Goal: Task Accomplishment & Management: Use online tool/utility

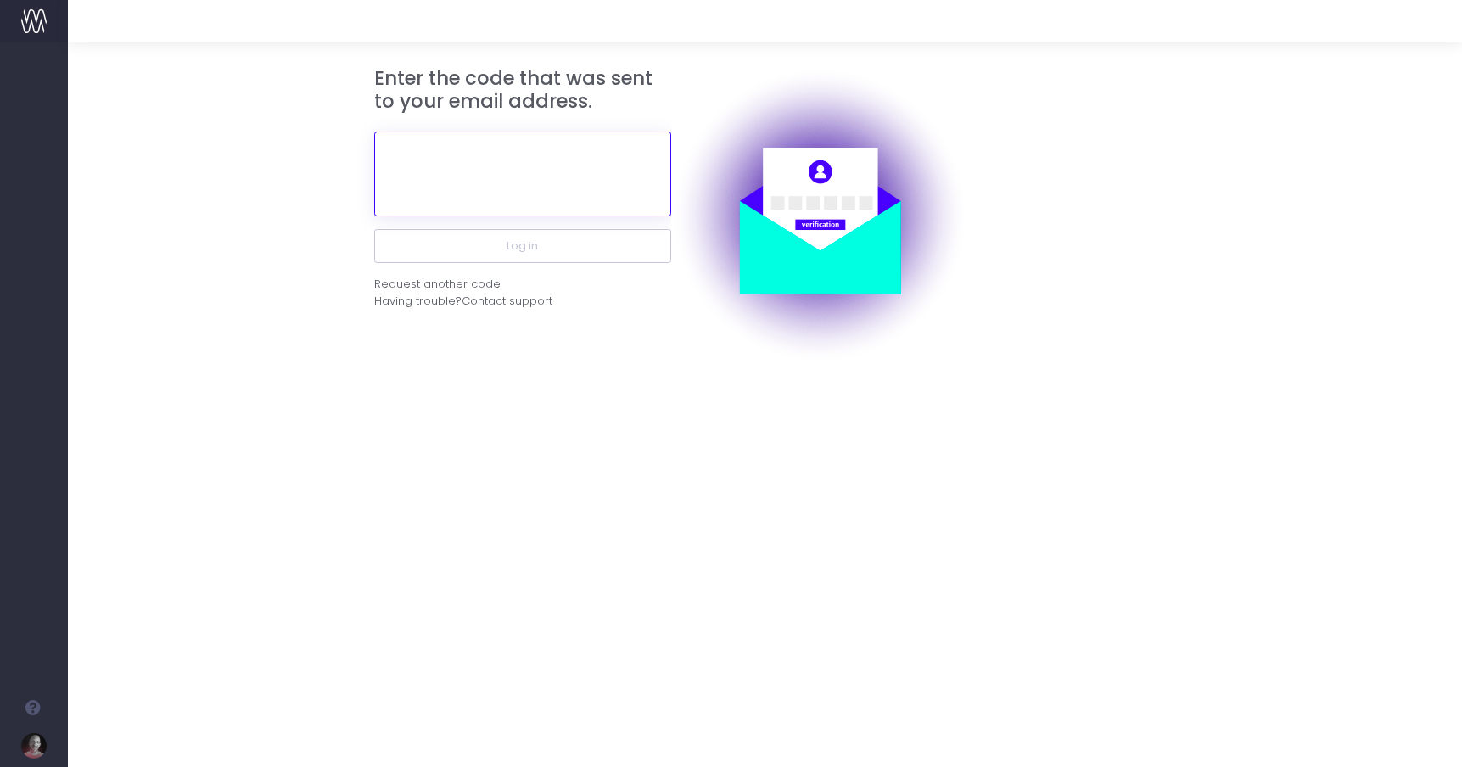
click at [434, 166] on input "text" at bounding box center [522, 173] width 297 height 85
paste input "999024"
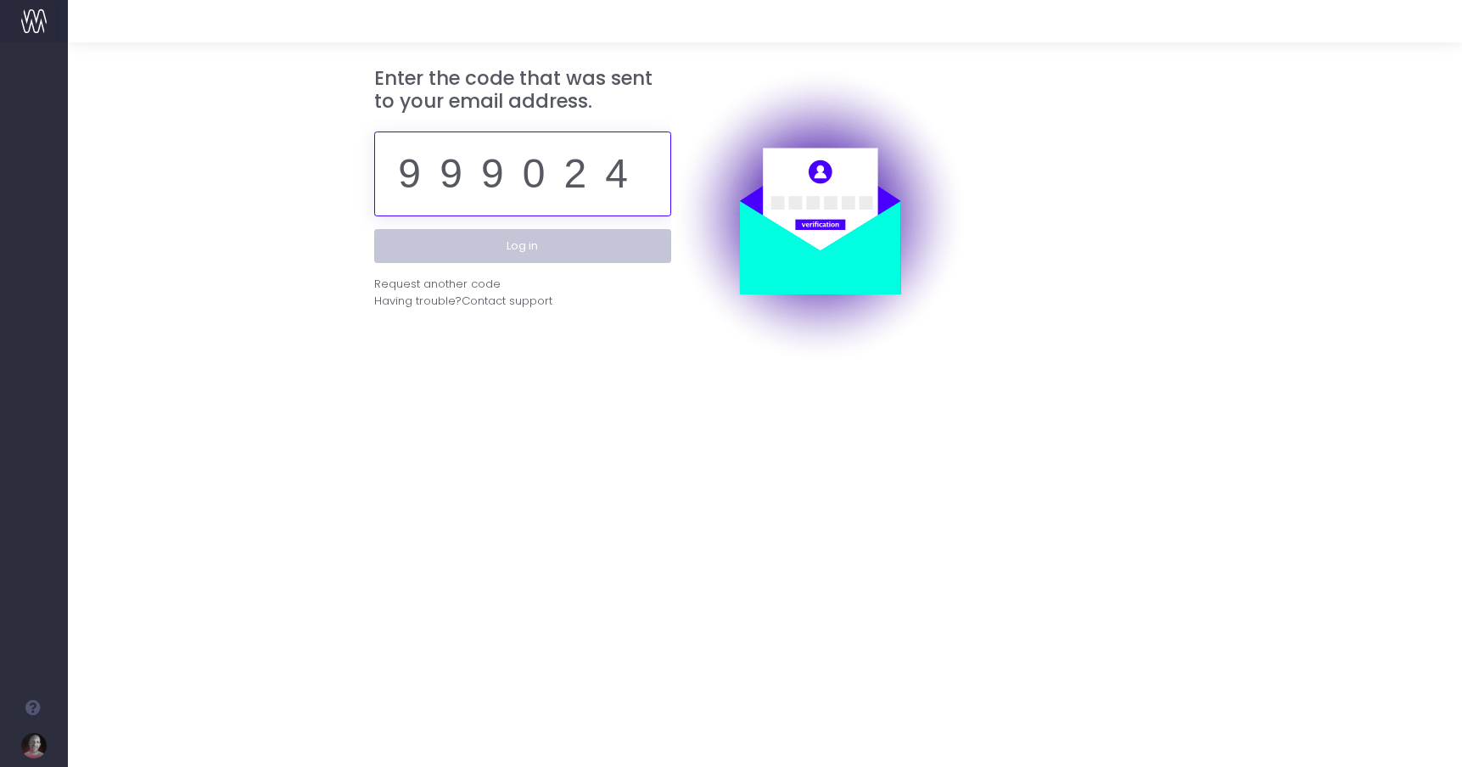
type input "999024"
click at [512, 248] on button "Log in" at bounding box center [522, 246] width 297 height 34
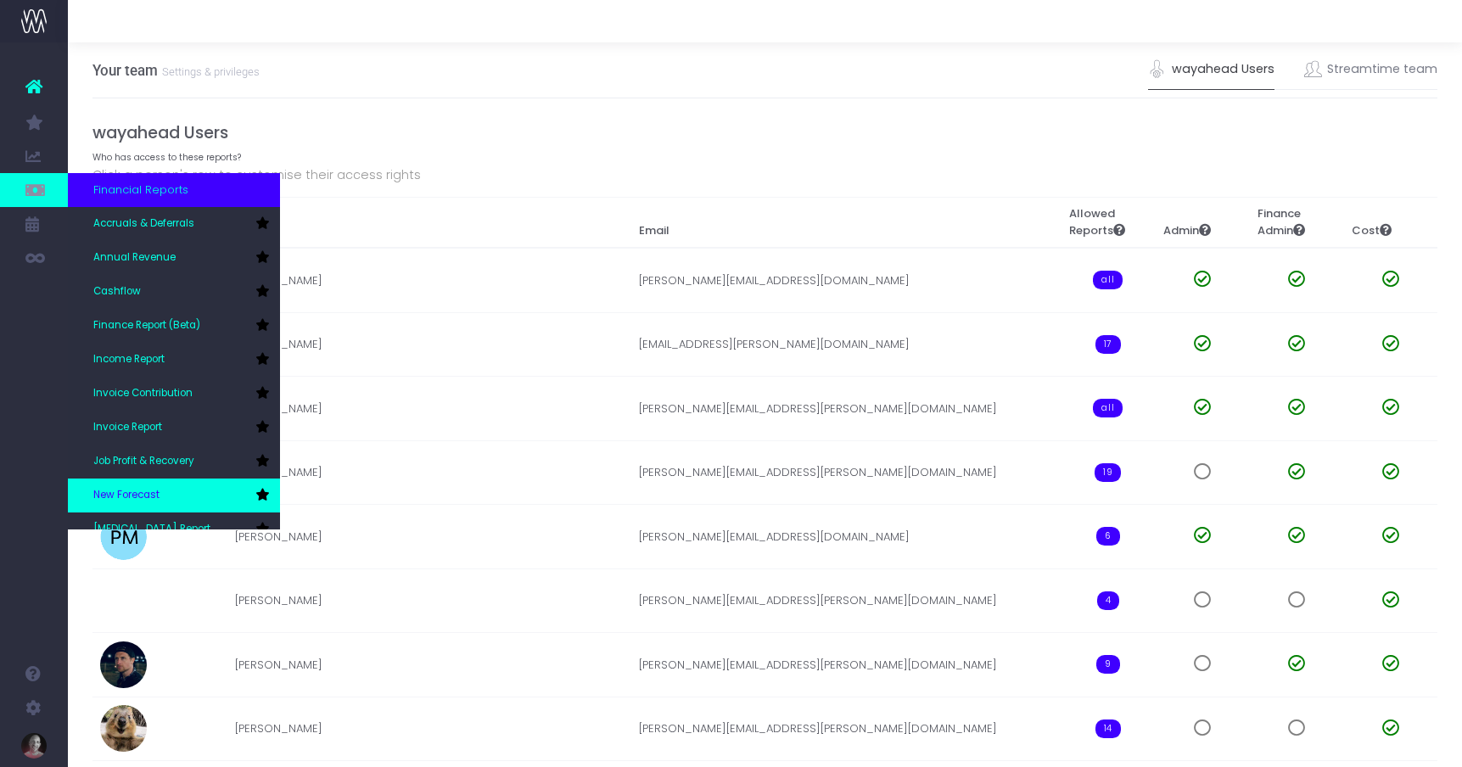
click at [131, 491] on span "New Forecast" at bounding box center [126, 495] width 66 height 15
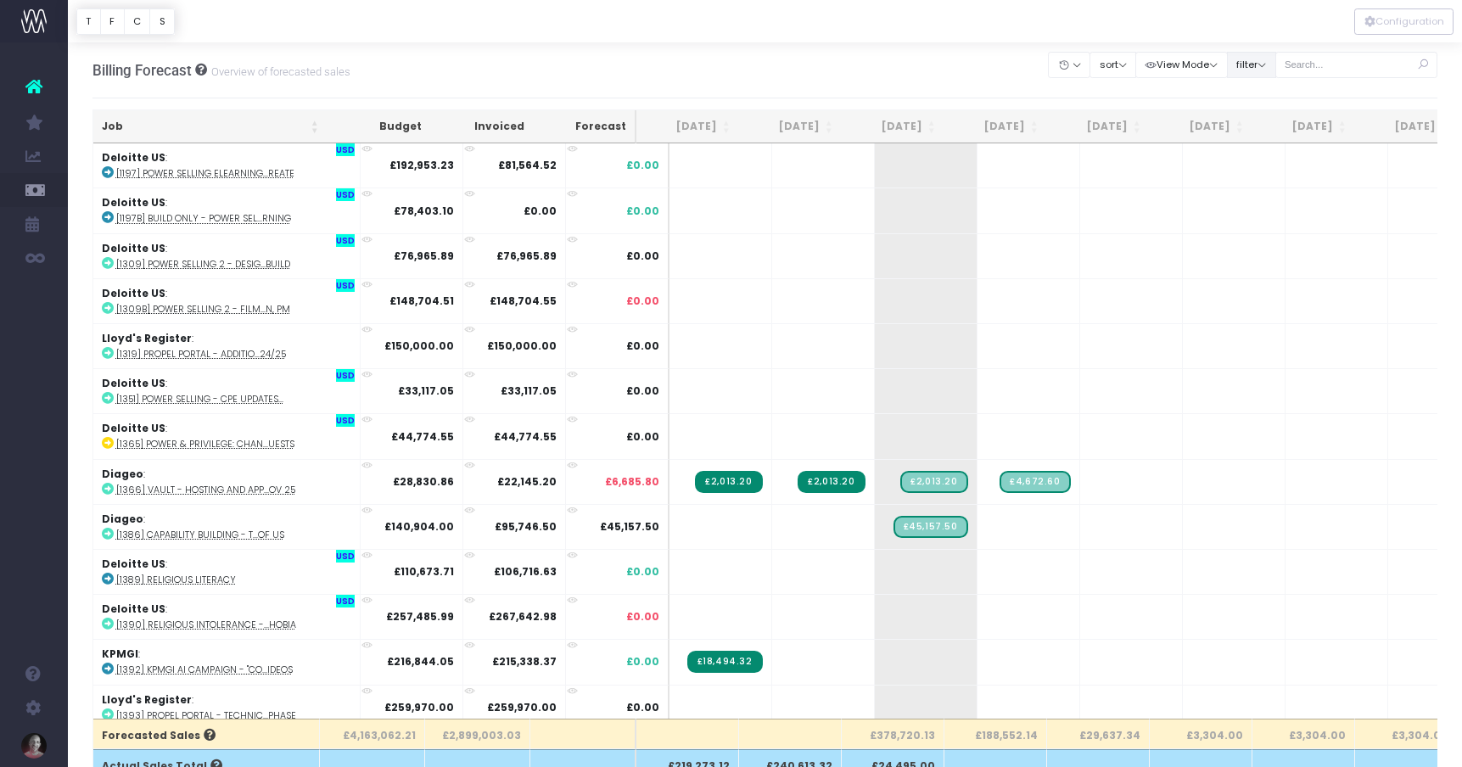
click at [1276, 65] on button "filter" at bounding box center [1251, 65] width 49 height 26
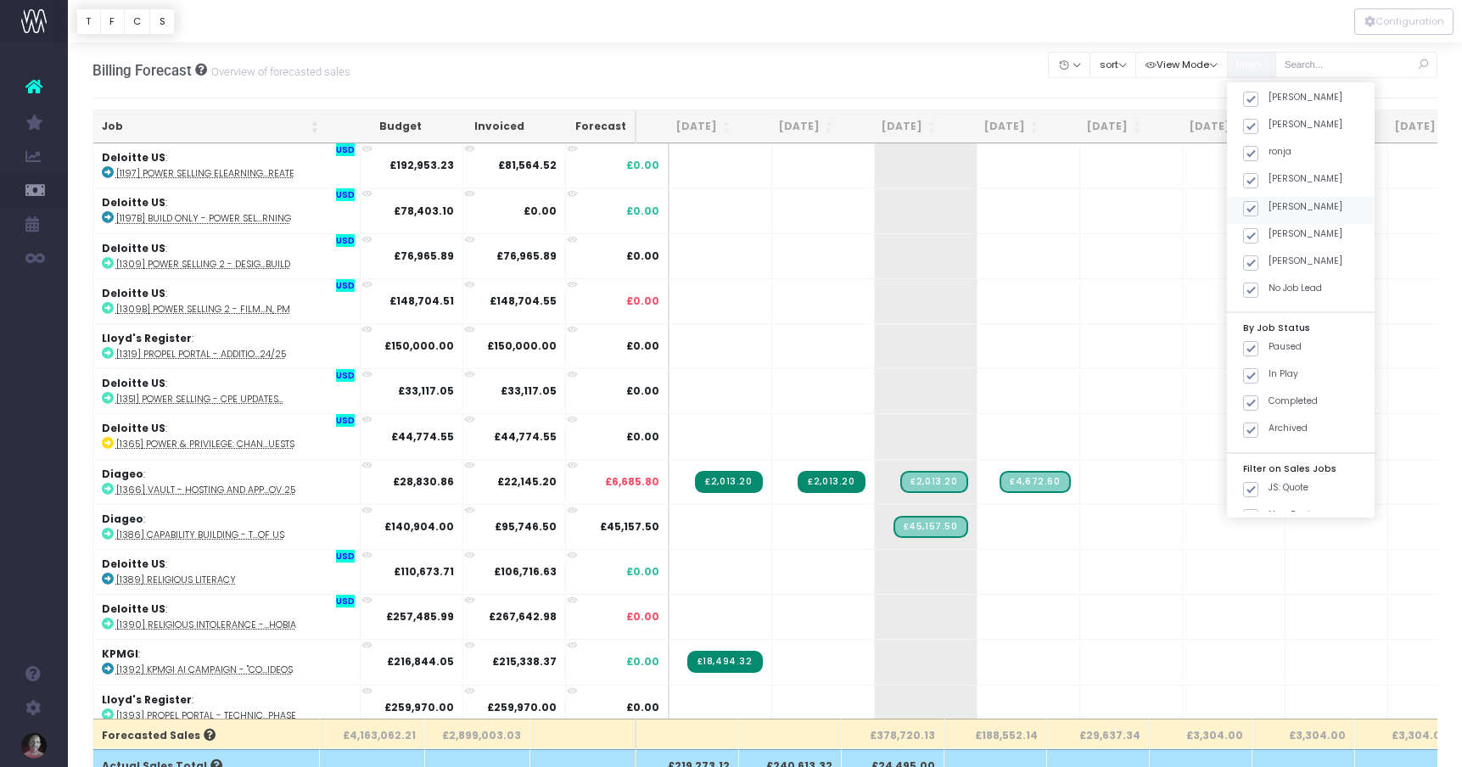
scroll to position [483, 0]
click at [1258, 212] on span at bounding box center [1250, 215] width 15 height 15
click at [1272, 212] on input "JS: Quote" at bounding box center [1273, 212] width 11 height 11
checkbox input "false"
click at [1258, 235] on span at bounding box center [1250, 242] width 15 height 15
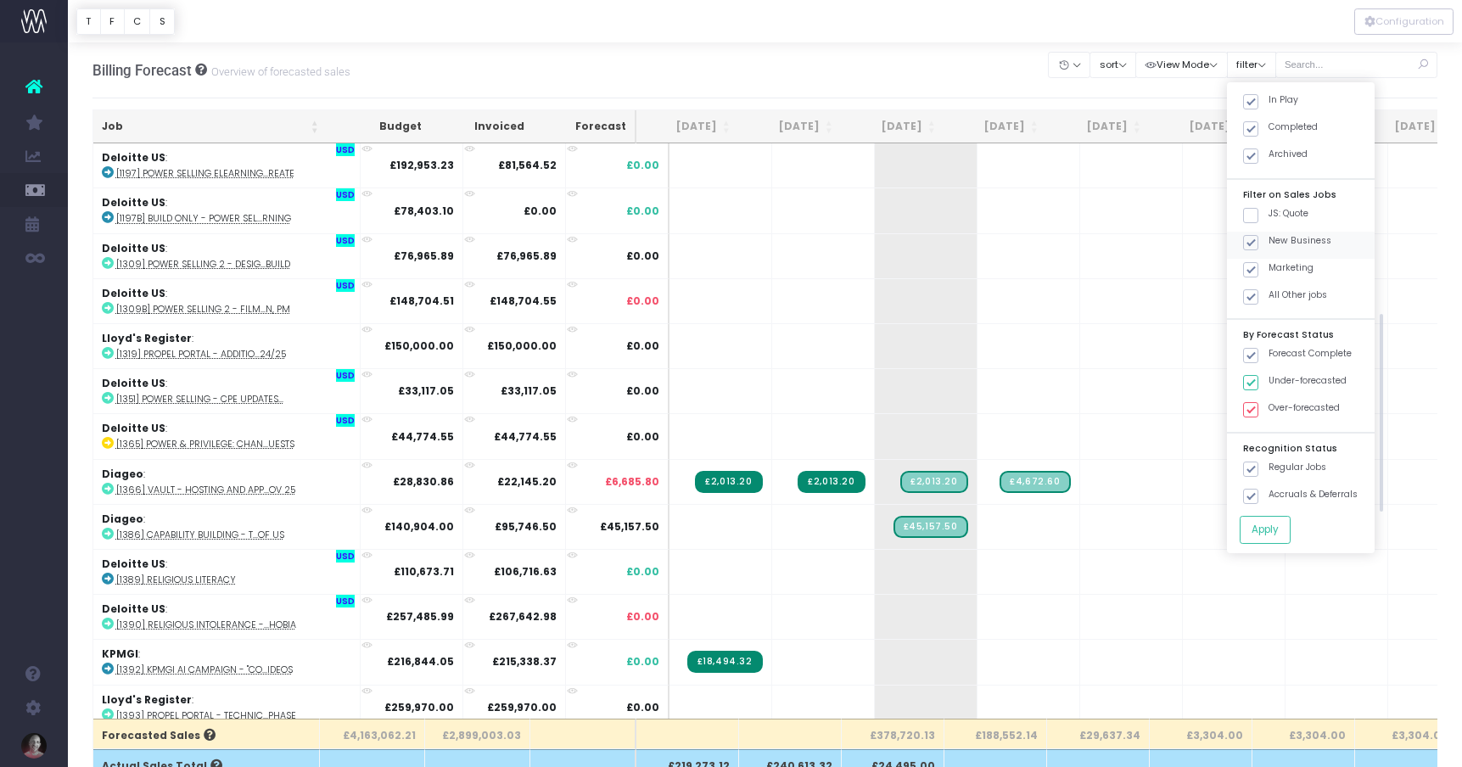
click at [1272, 234] on input "New Business" at bounding box center [1273, 239] width 11 height 11
checkbox input "false"
click at [1258, 266] on span at bounding box center [1250, 269] width 15 height 15
click at [1269, 266] on input "Marketing" at bounding box center [1273, 266] width 11 height 11
checkbox input "false"
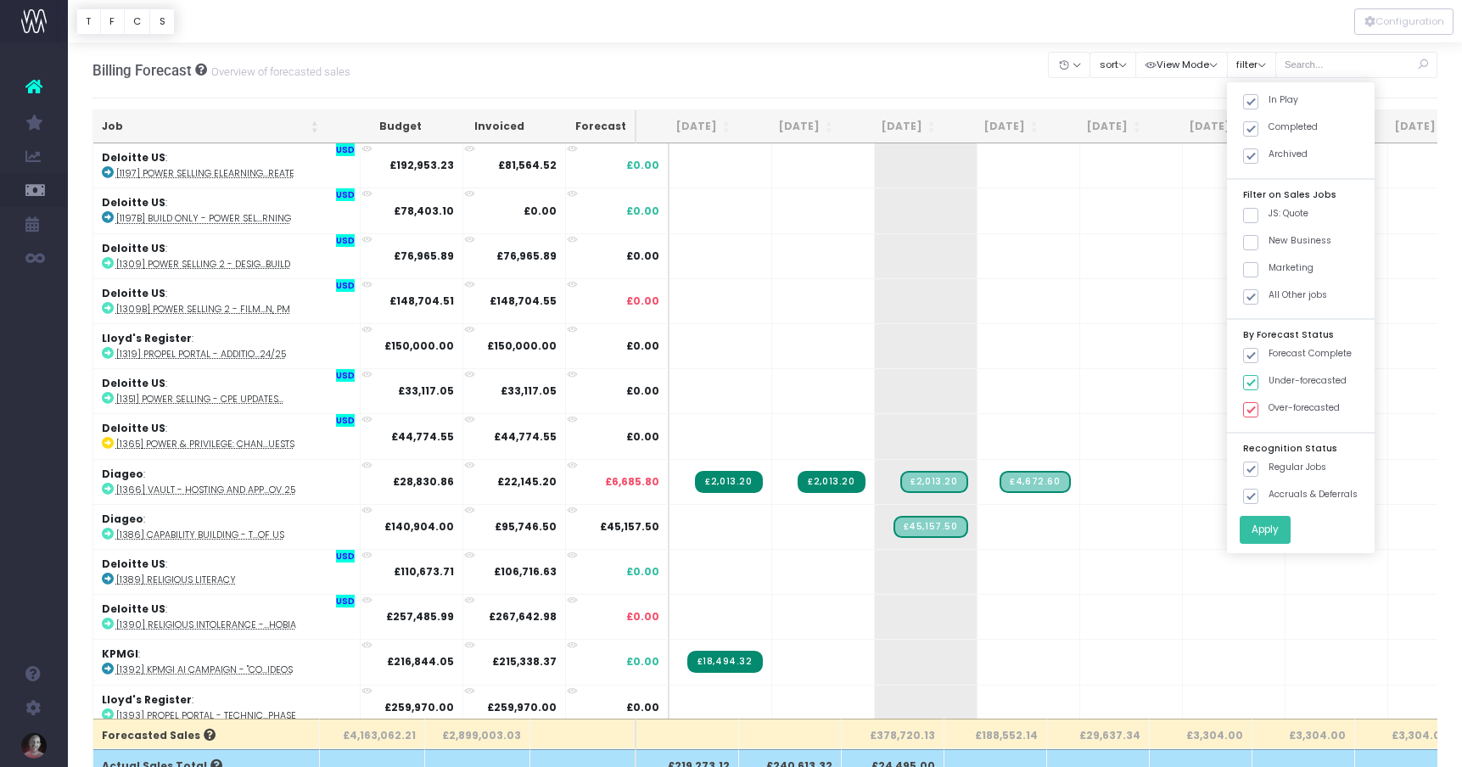
click at [1288, 528] on button "Apply" at bounding box center [1264, 530] width 51 height 28
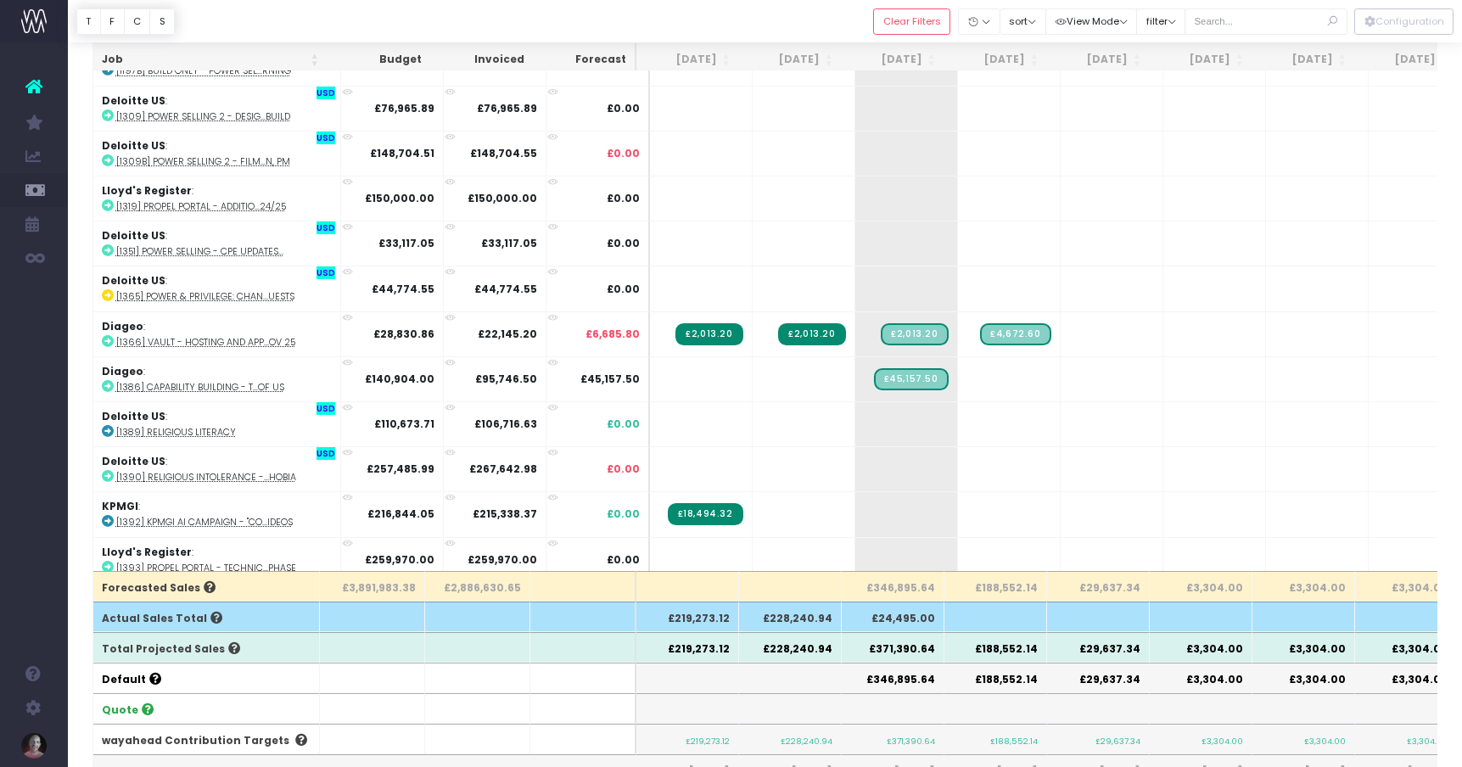
scroll to position [149, 0]
